Goal: Transaction & Acquisition: Purchase product/service

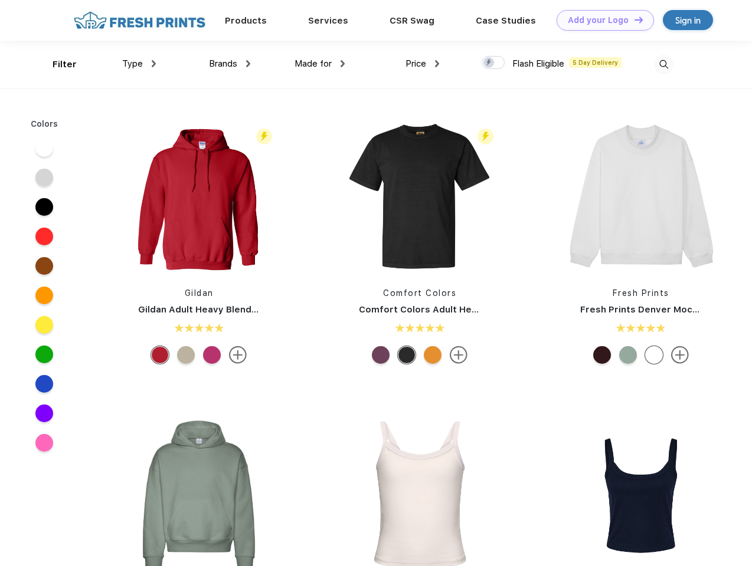
click at [600, 20] on link "Add your Logo Design Tool" at bounding box center [604, 20] width 97 height 21
click at [0, 0] on div "Design Tool" at bounding box center [0, 0] width 0 height 0
click at [633, 19] on link "Add your Logo Design Tool" at bounding box center [604, 20] width 97 height 21
click at [57, 64] on div "Filter" at bounding box center [64, 65] width 24 height 14
click at [139, 64] on span "Type" at bounding box center [132, 63] width 21 height 11
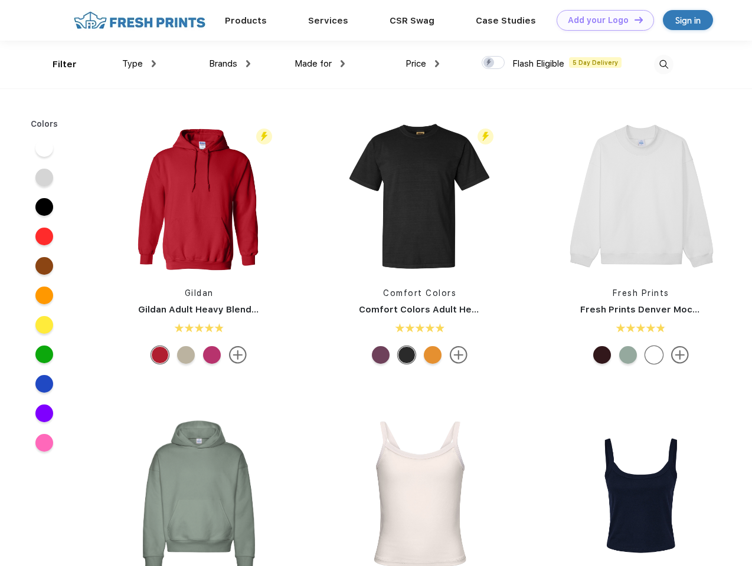
click at [229, 64] on span "Brands" at bounding box center [223, 63] width 28 height 11
click at [320, 64] on span "Made for" at bounding box center [312, 63] width 37 height 11
click at [422, 64] on span "Price" at bounding box center [415, 63] width 21 height 11
click at [493, 63] on div at bounding box center [492, 62] width 23 height 13
click at [489, 63] on input "checkbox" at bounding box center [485, 59] width 8 height 8
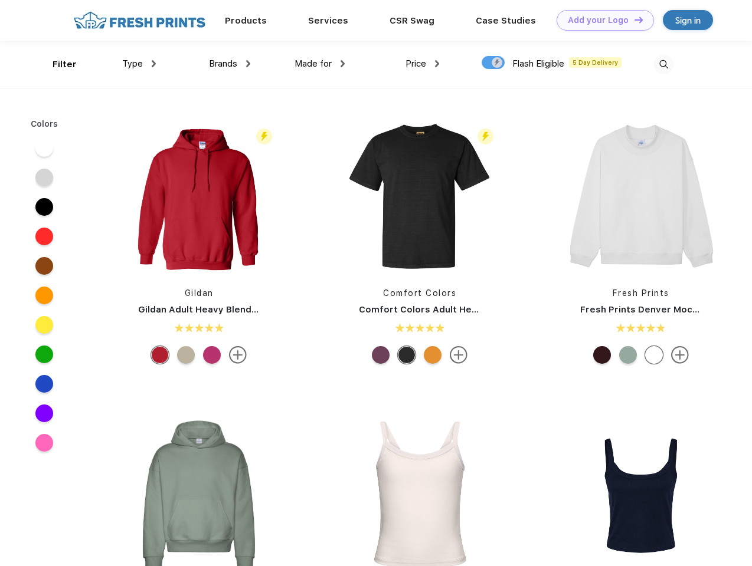
click at [663, 64] on img at bounding box center [663, 64] width 19 height 19
